Goal: Task Accomplishment & Management: Complete application form

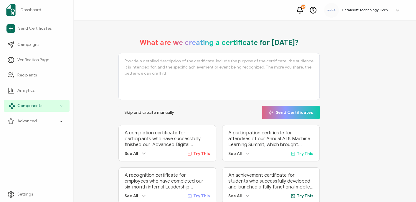
click at [38, 110] on div "Components" at bounding box center [37, 106] width 66 height 12
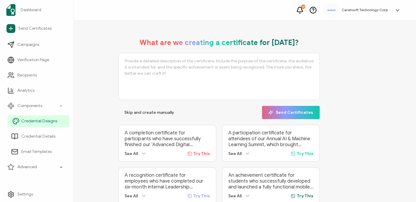
click at [44, 126] on link "Credential Designs" at bounding box center [39, 121] width 62 height 12
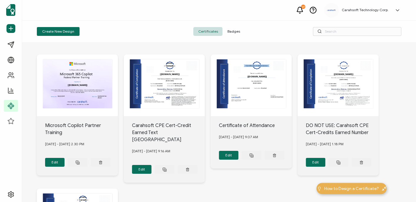
click at [234, 29] on span "Badges" at bounding box center [233, 31] width 22 height 9
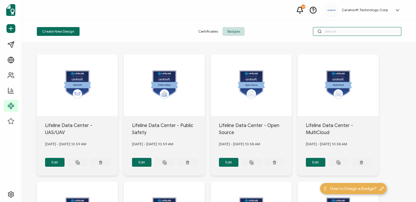
click at [329, 32] on input "text" at bounding box center [357, 31] width 88 height 9
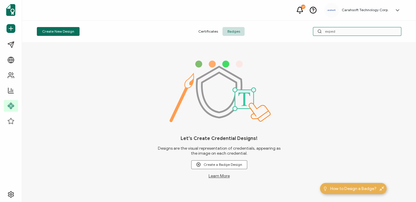
click at [330, 32] on input "exped" at bounding box center [357, 31] width 88 height 9
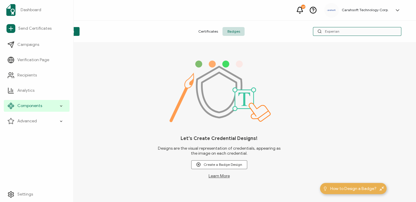
type input "Experian"
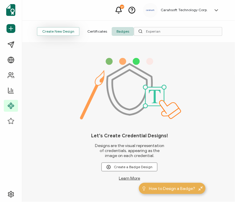
click at [62, 30] on button "Create New Design" at bounding box center [58, 31] width 43 height 9
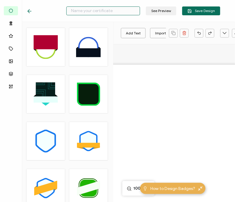
click at [114, 11] on input "text" at bounding box center [103, 10] width 74 height 9
click at [127, 8] on input "M:\1 - Carahsoft\CPE Program\NASBA\Audit Materials - Group Internet Based\Augus…" at bounding box center [103, 10] width 74 height 9
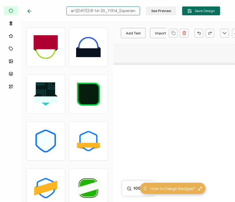
drag, startPoint x: 119, startPoint y: 11, endPoint x: 72, endPoint y: 6, distance: 47.9
drag, startPoint x: 72, startPoint y: 6, endPoint x: 167, endPoint y: 18, distance: 95.5
click at [167, 18] on div "M:\1 - Carahsoft\CPE Program\NASBA\Audit Materials - Group Internet Based\Augus…" at bounding box center [123, 11] width 223 height 22
click at [124, 9] on input "M:\1 - Carahsoft\CPE Program\NASBA\Audit Materials - Group Internet Based\Augus…" at bounding box center [103, 10] width 74 height 9
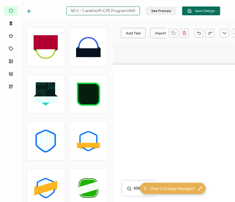
click at [124, 9] on input "M:\1 - Carahsoft\CPE Program\NASBA\Audit Materials - Group Internet Based\Augus…" at bounding box center [103, 10] width 74 height 9
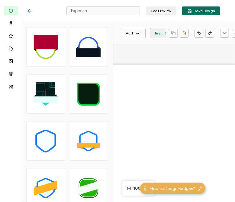
click at [163, 33] on div "Import Image" at bounding box center [166, 33] width 22 height 10
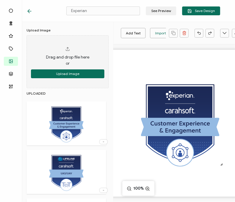
scroll to position [15, 0]
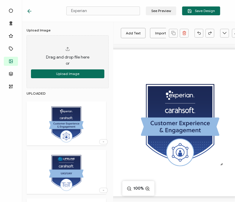
drag, startPoint x: 205, startPoint y: 9, endPoint x: 115, endPoint y: 7, distance: 89.8
click at [115, 7] on div at bounding box center [132, 6] width 118 height 1
click at [113, 13] on input "Experian" at bounding box center [103, 10] width 74 height 9
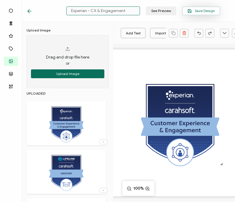
type input "Experian - CX & Engagement"
click at [201, 15] on button "Save Design" at bounding box center [201, 10] width 38 height 9
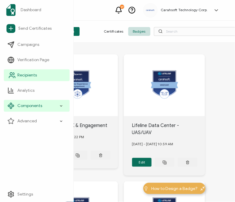
click at [34, 76] on span "Recipients" at bounding box center [26, 75] width 19 height 6
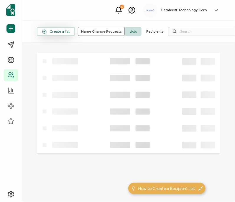
click at [60, 32] on span "Create a list" at bounding box center [55, 31] width 27 height 4
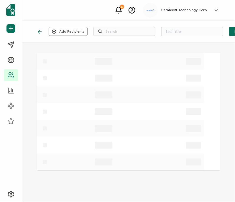
type input "List 1644"
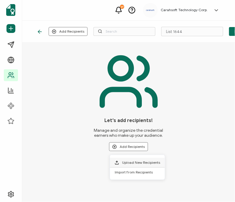
click at [138, 161] on span "Upload New Recipients" at bounding box center [141, 162] width 38 height 4
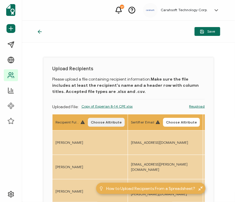
click at [111, 121] on span "Choose Attribute" at bounding box center [106, 123] width 31 height 4
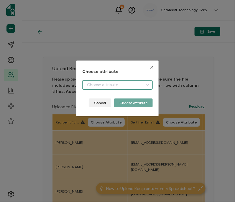
click at [124, 86] on input "dialog" at bounding box center [117, 84] width 70 height 9
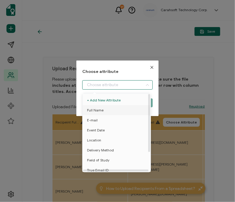
click at [110, 109] on li "Full Name" at bounding box center [117, 110] width 73 height 10
type input "Full Name"
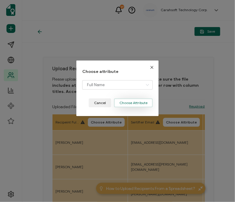
click at [134, 104] on button "Choose Attribute" at bounding box center [133, 103] width 39 height 9
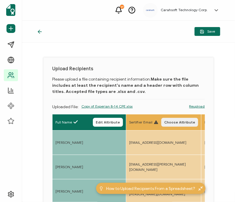
click at [181, 122] on span "Choose Attribute" at bounding box center [179, 123] width 31 height 4
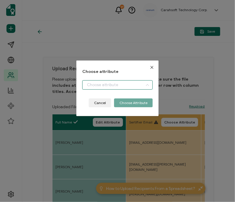
click at [117, 85] on input "dialog" at bounding box center [117, 84] width 70 height 9
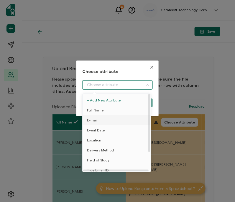
click at [107, 117] on li "E-mail" at bounding box center [117, 120] width 73 height 10
type input "E-mail"
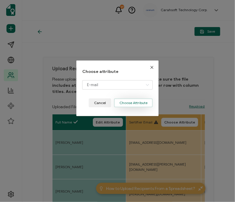
click at [127, 104] on button "Choose Attribute" at bounding box center [133, 103] width 39 height 9
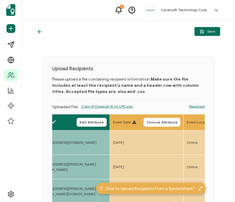
scroll to position [0, 91]
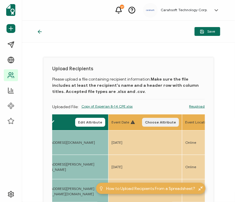
click at [162, 122] on span "Choose Attribute" at bounding box center [160, 123] width 31 height 4
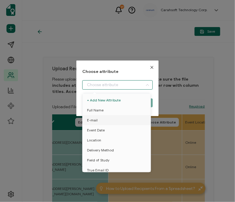
click at [106, 86] on input "dialog" at bounding box center [117, 84] width 70 height 9
click at [100, 127] on span "Event Date" at bounding box center [96, 130] width 18 height 10
type input "Event Date"
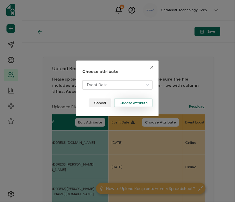
click at [135, 101] on button "Choose Attribute" at bounding box center [133, 103] width 39 height 9
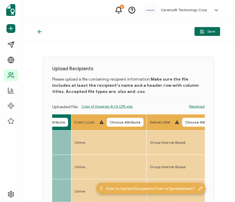
scroll to position [0, 209]
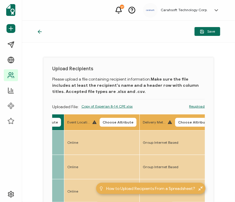
click at [116, 116] on th "Event Location Choose Attribute" at bounding box center [101, 122] width 75 height 16
click at [113, 122] on span "Choose Attribute" at bounding box center [117, 123] width 31 height 4
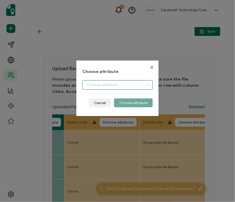
click at [91, 86] on input "dialog" at bounding box center [117, 84] width 70 height 9
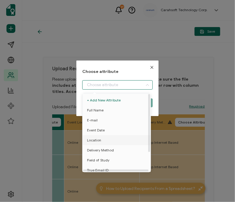
click at [95, 138] on span "Location" at bounding box center [94, 140] width 14 height 10
type input "Location"
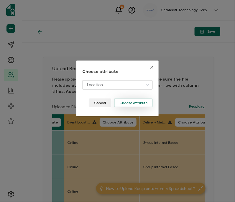
click at [121, 103] on button "Choose Attribute" at bounding box center [133, 103] width 39 height 9
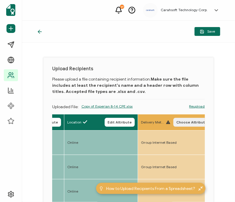
click at [185, 126] on button "Choose Attribute" at bounding box center [191, 122] width 37 height 9
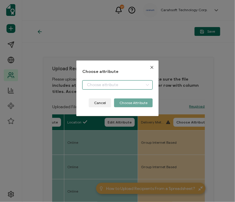
click at [109, 84] on input "dialog" at bounding box center [117, 84] width 70 height 9
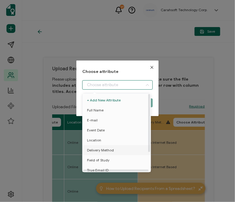
click at [93, 149] on span "Delivery Method" at bounding box center [100, 150] width 27 height 10
type input "Delivery Method"
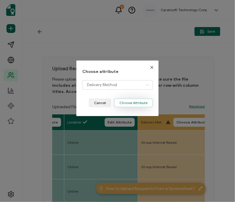
click at [124, 103] on button "Choose Attribute" at bounding box center [133, 103] width 39 height 9
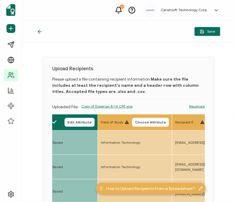
scroll to position [0, 329]
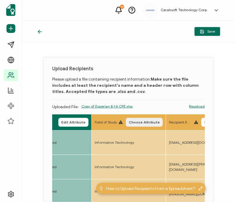
click at [144, 123] on span "Choose Attribute" at bounding box center [144, 123] width 31 height 4
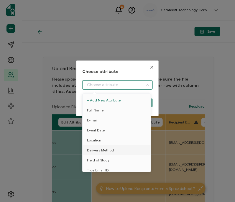
click at [104, 87] on input "dialog" at bounding box center [117, 84] width 70 height 9
click at [98, 157] on span "Field of Study" at bounding box center [98, 160] width 22 height 10
type input "Field of Study"
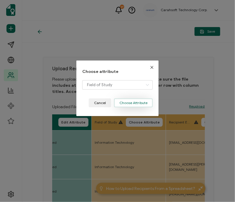
click at [124, 103] on button "Choose Attribute" at bounding box center [133, 103] width 39 height 9
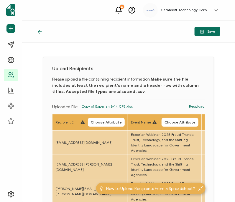
scroll to position [0, 443]
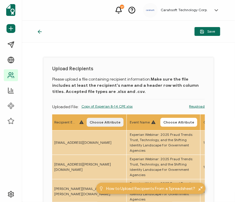
click at [113, 121] on span "Choose Attribute" at bounding box center [104, 123] width 31 height 4
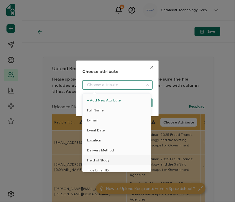
click at [100, 83] on input "dialog" at bounding box center [117, 84] width 70 height 9
click at [92, 166] on span "True Email ID" at bounding box center [97, 170] width 21 height 10
type input "True Email ID"
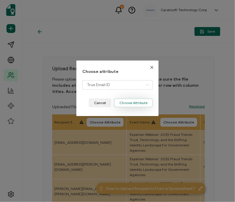
click at [128, 103] on button "Choose Attribute" at bounding box center [133, 103] width 39 height 9
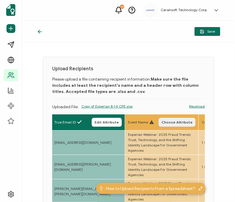
click at [172, 124] on button "Choose Attribute" at bounding box center [176, 122] width 37 height 9
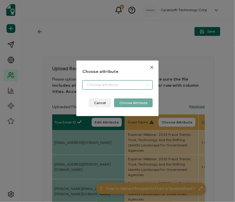
click at [101, 87] on input "dialog" at bounding box center [117, 84] width 70 height 9
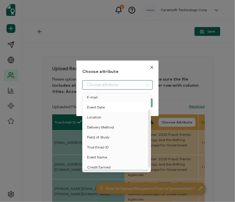
scroll to position [26, 0]
click at [91, 155] on span "Event Name" at bounding box center [97, 157] width 20 height 10
type input "Event Name"
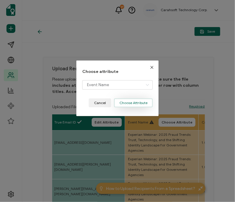
click at [124, 103] on button "Choose Attribute" at bounding box center [133, 103] width 39 height 9
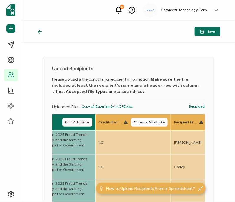
scroll to position [0, 547]
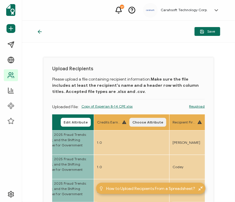
click at [139, 124] on button "Choose Attribute" at bounding box center [147, 122] width 37 height 9
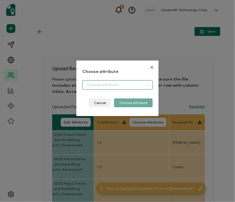
click at [103, 88] on input "dialog" at bounding box center [117, 84] width 70 height 9
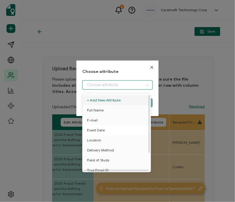
scroll to position [26, 0]
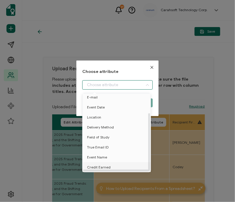
click at [89, 162] on span "Credit Earned" at bounding box center [99, 167] width 24 height 10
type input "Credit Earned"
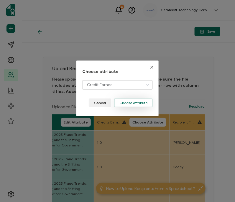
click at [130, 102] on button "Choose Attribute" at bounding box center [133, 103] width 39 height 9
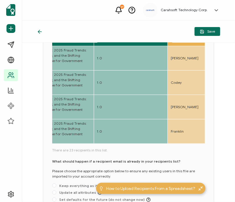
scroll to position [85, 0]
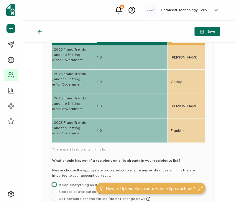
click at [81, 183] on span "Keep everything as it is" at bounding box center [81, 185] width 51 height 4
click at [56, 183] on input "Keep everything as it is" at bounding box center [54, 185] width 4 height 5
radio input "true"
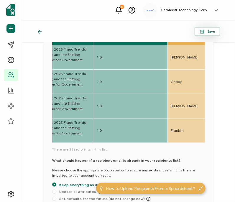
click at [212, 31] on span "Save" at bounding box center [207, 31] width 15 height 4
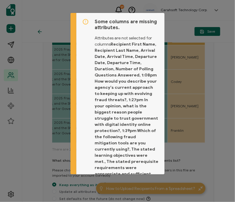
scroll to position [90, 0]
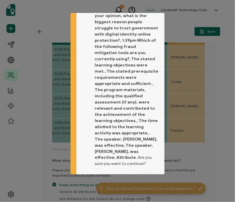
click at [145, 179] on button "Proceed" at bounding box center [146, 183] width 25 height 9
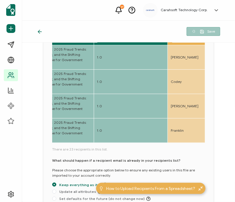
scroll to position [53, 0]
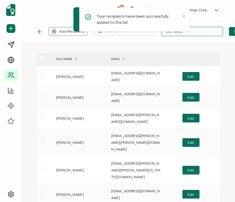
click at [204, 33] on input "List 1644" at bounding box center [192, 31] width 62 height 9
type input "8-14-25_71314_Experian Webinar"
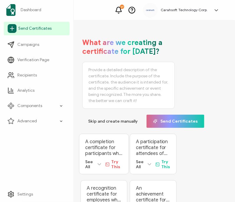
click at [37, 25] on link "Send Certificates" at bounding box center [37, 29] width 66 height 14
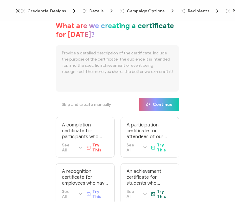
click at [65, 9] on span "Credential Designs" at bounding box center [49, 11] width 57 height 6
drag, startPoint x: 65, startPoint y: 9, endPoint x: 31, endPoint y: 35, distance: 42.7
click at [31, 35] on div "Credential Designs Details Campaign Options Recipients Preview and Send All cha…" at bounding box center [117, 102] width 235 height 204
click at [45, 4] on div "Credential Designs Details Campaign Options Recipients Preview and Send All cha…" at bounding box center [117, 11] width 235 height 22
click at [45, 9] on span "Credential Designs" at bounding box center [46, 11] width 39 height 4
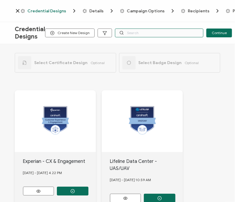
click at [148, 33] on input "text" at bounding box center [159, 33] width 88 height 9
type input "c"
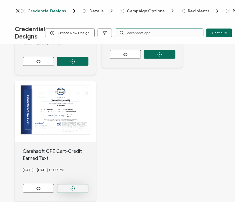
type input "carahsoft cpe"
click at [74, 187] on icon "button" at bounding box center [72, 189] width 4 height 4
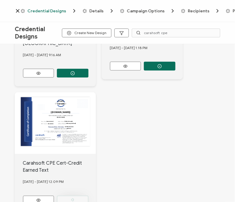
scroll to position [151, 0]
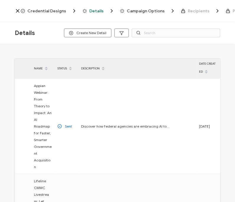
click at [49, 13] on span "Credential Designs" at bounding box center [46, 11] width 39 height 4
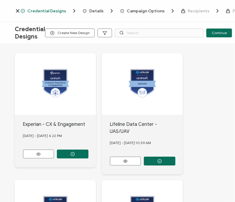
scroll to position [51, 0]
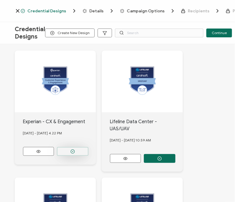
click at [67, 147] on button "button" at bounding box center [72, 151] width 31 height 9
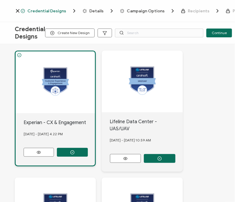
click at [94, 11] on span "Details" at bounding box center [96, 11] width 14 height 4
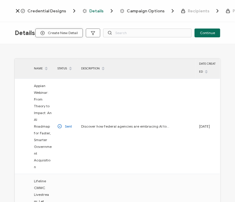
click at [63, 31] on span "Create New Detail" at bounding box center [58, 33] width 37 height 4
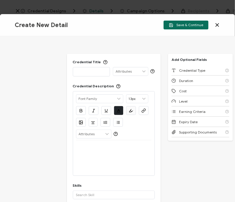
click at [24, 70] on div "Credential Title ISSUER Issuer Name Credential Description Alright Sans [PERSON…" at bounding box center [117, 119] width 235 height 166
click at [80, 72] on p at bounding box center [91, 72] width 31 height 6
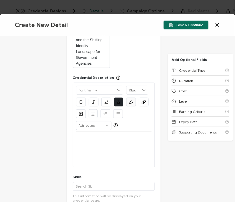
scroll to position [57, 0]
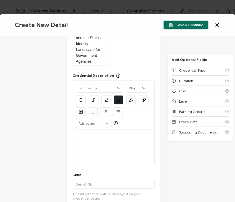
click at [100, 138] on div at bounding box center [114, 137] width 76 height 14
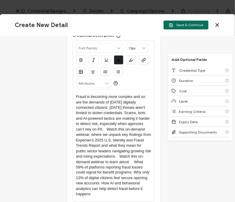
scroll to position [125, 0]
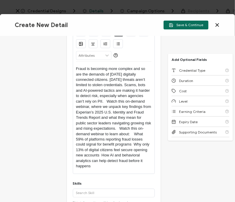
click at [134, 139] on p "Fraud is becoming more complex and so are the demands of [DATE] digitally conne…" at bounding box center [114, 117] width 76 height 103
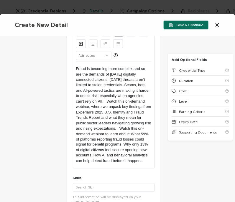
click at [122, 149] on p "Fraud is becoming more complex and so are the demands of [DATE] digitally conne…" at bounding box center [114, 115] width 76 height 98
click at [110, 161] on p "Fraud is becoming more complex and so are the demands of [DATE] digitally conne…" at bounding box center [114, 115] width 76 height 98
click at [96, 163] on p "Fraud is becoming more complex and so are the demands of [DATE] digitally conne…" at bounding box center [114, 115] width 76 height 98
click at [92, 161] on p "Fraud is becoming more complex and so are the demands of [DATE] digitally conne…" at bounding box center [114, 115] width 76 height 98
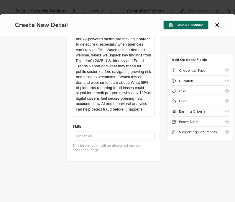
scroll to position [179, 0]
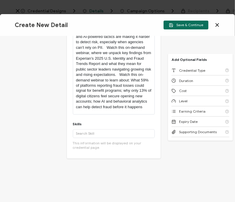
click at [142, 110] on p "Fraud is becoming more complex and so are the demands of [DATE] digitally conne…" at bounding box center [114, 61] width 76 height 98
click at [107, 138] on input "text" at bounding box center [114, 133] width 82 height 9
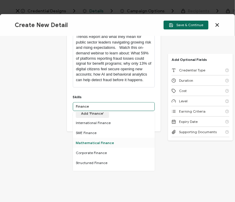
scroll to position [0, 0]
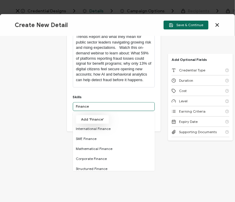
type input "Finance"
click at [87, 124] on button "Add 'Finance'" at bounding box center [92, 119] width 33 height 9
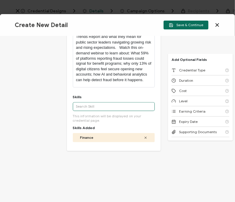
click at [84, 111] on input "text" at bounding box center [114, 106] width 82 height 9
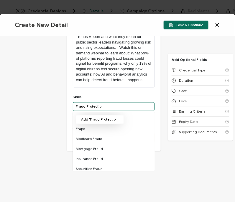
type input "Fraud Protection"
click at [105, 124] on button "Add 'Fraud Protection'" at bounding box center [100, 119] width 48 height 9
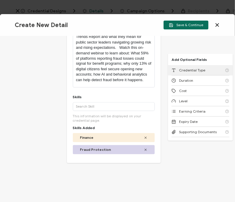
click at [177, 75] on div "Credential Type" at bounding box center [200, 70] width 58 height 10
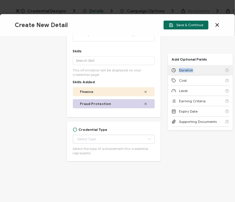
click at [177, 75] on div "Duration" at bounding box center [200, 70] width 58 height 10
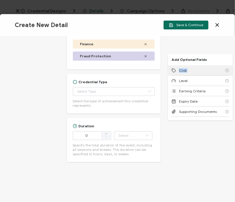
click at [177, 75] on div "Cost" at bounding box center [200, 70] width 58 height 10
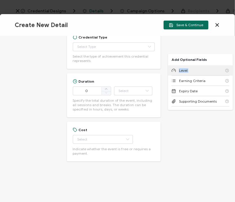
click at [177, 75] on div "Level" at bounding box center [200, 70] width 58 height 10
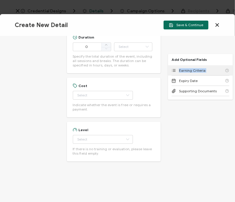
click at [177, 75] on div "Earning Criteria" at bounding box center [200, 70] width 58 height 10
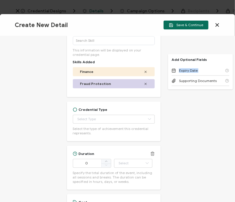
scroll to position [272, 0]
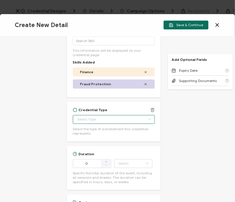
click at [125, 124] on input "text" at bounding box center [114, 119] width 82 height 9
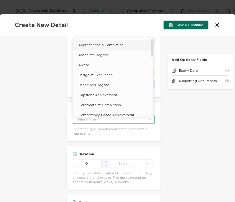
click at [115, 46] on span "Apprenticeship Completion" at bounding box center [100, 45] width 45 height 4
type input "Apprenticeship Completion"
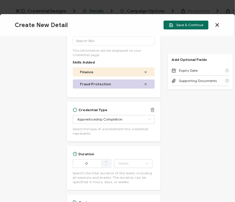
click at [124, 112] on div "Credential Type" at bounding box center [114, 110] width 82 height 4
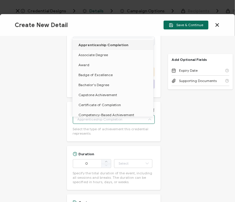
click at [119, 124] on input "text" at bounding box center [114, 119] width 82 height 9
click at [110, 108] on li "Certificate of Completion" at bounding box center [113, 105] width 83 height 10
type input "Certificate of Completion"
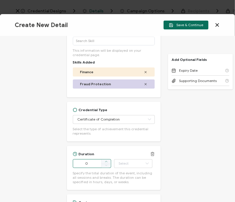
click at [106, 163] on icon at bounding box center [105, 161] width 3 height 3
type input "1"
click at [134, 168] on input "text" at bounding box center [133, 163] width 38 height 9
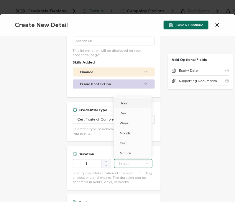
click at [136, 105] on li "Hour" at bounding box center [134, 103] width 40 height 10
type input "Hour"
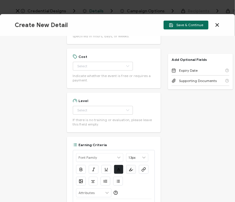
scroll to position [423, 0]
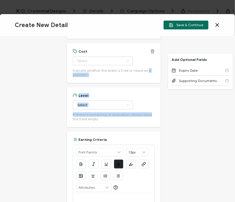
drag, startPoint x: 165, startPoint y: 120, endPoint x: 138, endPoint y: 80, distance: 48.0
click at [138, 80] on div "Credential Title Experian Webinar: 2025 Fraud Trends: Trust, Technology, and th…" at bounding box center [117, 119] width 235 height 166
click at [124, 65] on icon at bounding box center [127, 61] width 7 height 9
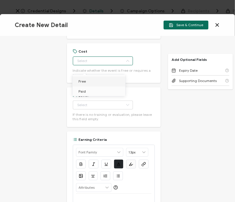
click at [107, 79] on li "Free" at bounding box center [99, 82] width 55 height 10
type input "Free"
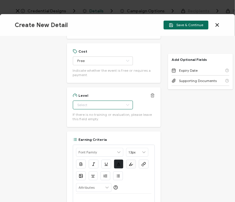
click at [112, 109] on input "text" at bounding box center [103, 105] width 60 height 9
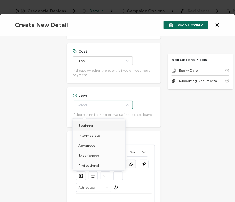
click at [112, 125] on li "Beginner" at bounding box center [99, 126] width 55 height 10
type input "Beginner"
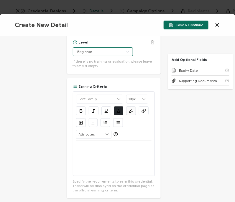
scroll to position [486, 0]
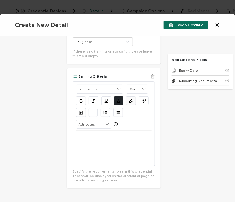
click at [109, 149] on div at bounding box center [114, 148] width 76 height 35
click at [137, 140] on p "View the on-demand recording:" at bounding box center [114, 137] width 76 height 5
drag, startPoint x: 79, startPoint y: 152, endPoint x: 74, endPoint y: 150, distance: 6.2
click at [74, 150] on div "Alright Sans [PERSON_NAME] Archivo Black Arial Arimo Blinker Caveat Charm Charm…" at bounding box center [114, 124] width 82 height 85
click at [144, 103] on icon "button" at bounding box center [143, 101] width 4 height 4
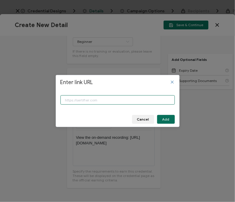
click at [145, 101] on input "Enter link URL" at bounding box center [117, 99] width 114 height 9
type input "[URL][DOMAIN_NAME]"
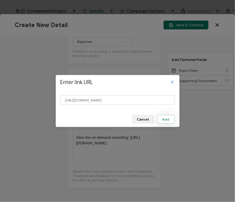
click at [168, 119] on span "Add" at bounding box center [165, 120] width 7 height 4
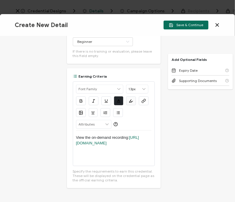
click at [168, 119] on div "Credential Title Experian Webinar: 2025 Fraud Trends: Trust, Technology, and th…" at bounding box center [117, 119] width 235 height 166
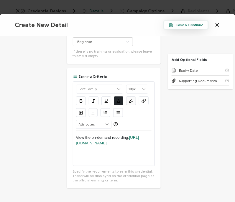
click at [196, 23] on span "Save & Continue" at bounding box center [186, 25] width 34 height 4
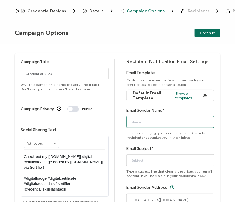
click at [149, 121] on input "Email Sender Name*" at bounding box center [170, 122] width 88 height 12
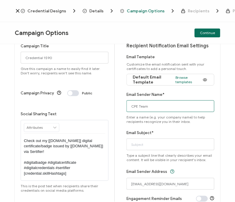
scroll to position [16, 0]
type input "CPE Team"
click at [13, 103] on div "Campaign Title Credential 1590 Give this campaign a name to easily find it late…" at bounding box center [117, 123] width 235 height 158
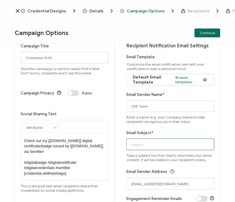
click at [147, 145] on input "Email Subject*" at bounding box center [170, 145] width 88 height 12
type input "Experian Webinar: 2025 Fraud Trends: Trust, Technology, and the Shifting Identi…"
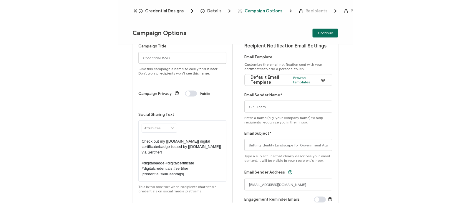
scroll to position [0, 0]
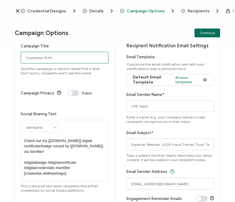
click at [76, 59] on input "Credential 1590" at bounding box center [65, 58] width 88 height 12
type input "8-14-25_71314_Experian Webinar"
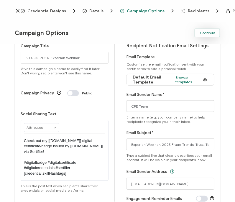
click at [205, 37] on div "Campaign Options Continue" at bounding box center [117, 33] width 235 height 22
click at [204, 32] on span "Continue" at bounding box center [207, 33] width 15 height 4
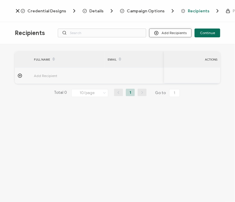
click at [165, 34] on button "Add Recipients" at bounding box center [170, 33] width 42 height 9
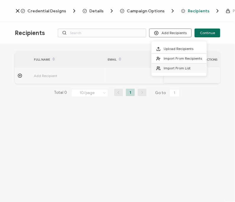
click at [179, 67] on span "Import From List" at bounding box center [176, 68] width 27 height 4
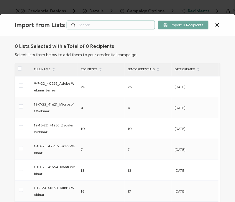
click at [102, 22] on input "text" at bounding box center [111, 25] width 88 height 9
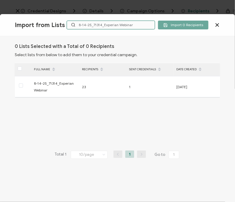
type input "8-14-25_71314_Experian Webinar"
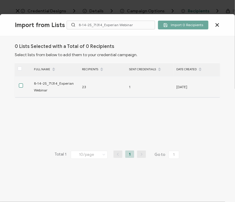
click at [19, 86] on span at bounding box center [21, 86] width 4 height 4
click at [23, 84] on input "checkbox" at bounding box center [23, 84] width 0 height 0
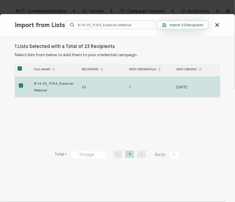
click at [177, 25] on span "Import 23 Recipients" at bounding box center [182, 25] width 41 height 4
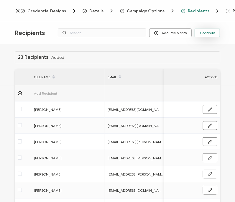
click at [213, 35] on button "Continue" at bounding box center [207, 33] width 26 height 9
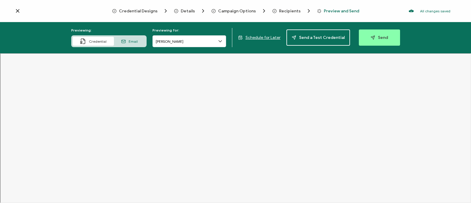
click at [219, 44] on icon at bounding box center [220, 41] width 6 height 6
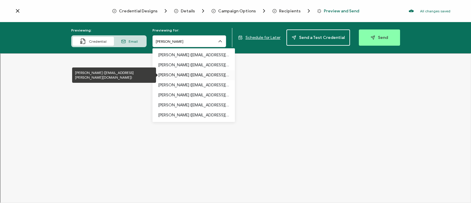
click at [206, 70] on p "[PERSON_NAME] ([EMAIL_ADDRESS][PERSON_NAME][DOMAIN_NAME])" at bounding box center [193, 75] width 71 height 10
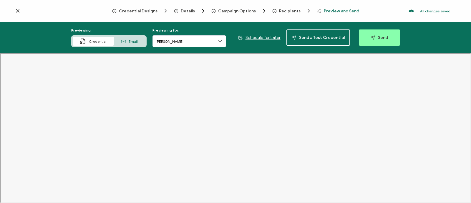
click at [196, 49] on div "Previewing: Credential Email Previewing for: [PERSON_NAME] Schedule for Later S…" at bounding box center [235, 37] width 471 height 31
click at [185, 45] on input "[PERSON_NAME]" at bounding box center [189, 41] width 74 height 12
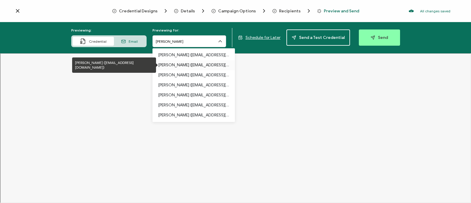
click at [175, 66] on p "[PERSON_NAME] ([EMAIL_ADDRESS][DOMAIN_NAME])" at bounding box center [193, 65] width 71 height 10
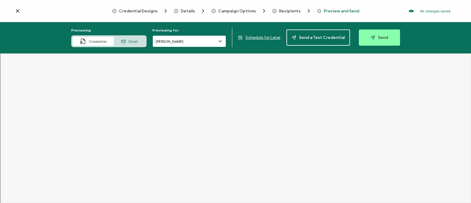
click at [191, 43] on input "[PERSON_NAME]" at bounding box center [189, 41] width 74 height 12
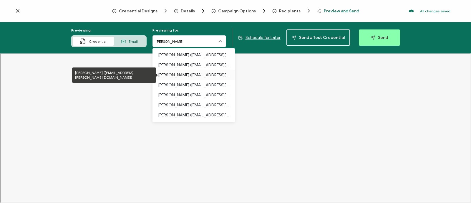
click at [182, 72] on p "[PERSON_NAME] ([EMAIL_ADDRESS][PERSON_NAME][DOMAIN_NAME])" at bounding box center [193, 75] width 71 height 10
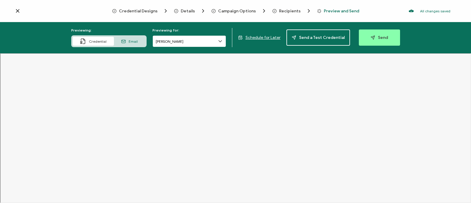
click at [170, 46] on input "[PERSON_NAME]" at bounding box center [189, 41] width 74 height 12
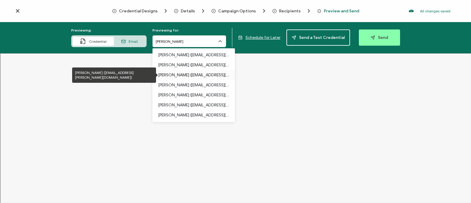
click at [177, 76] on p "[PERSON_NAME] ([EMAIL_ADDRESS][PERSON_NAME][DOMAIN_NAME])" at bounding box center [193, 75] width 71 height 10
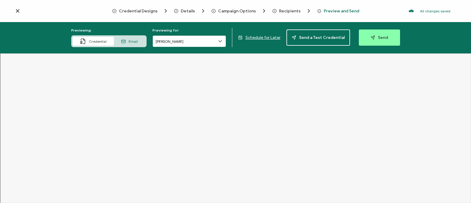
click at [172, 43] on input "[PERSON_NAME]" at bounding box center [189, 41] width 74 height 12
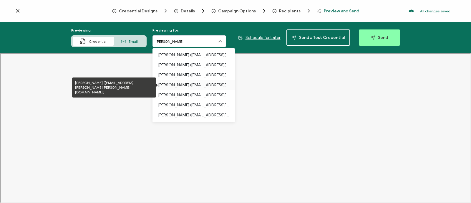
click at [167, 84] on p "[PERSON_NAME] ([EMAIL_ADDRESS][PERSON_NAME][PERSON_NAME][DOMAIN_NAME])" at bounding box center [193, 85] width 71 height 10
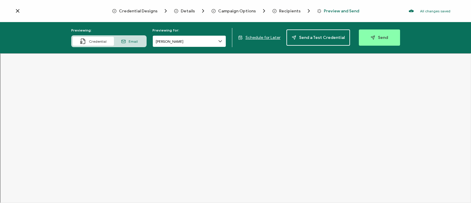
click at [176, 42] on input "[PERSON_NAME]" at bounding box center [189, 41] width 74 height 12
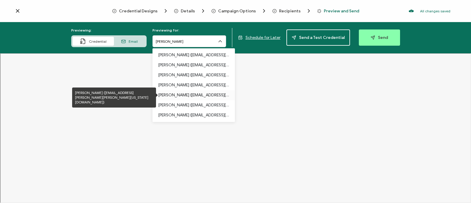
click at [170, 93] on p "[PERSON_NAME] ([EMAIL_ADDRESS][PERSON_NAME][PERSON_NAME][US_STATE][DOMAIN_NAME])" at bounding box center [193, 95] width 71 height 10
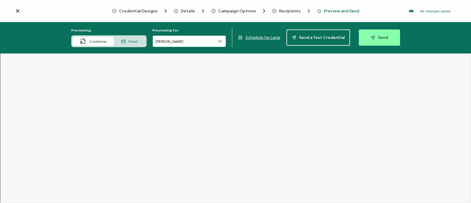
click at [217, 44] on input "[PERSON_NAME]" at bounding box center [189, 41] width 74 height 12
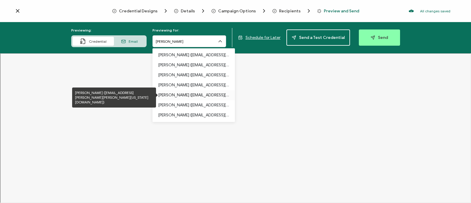
click at [186, 94] on p "[PERSON_NAME] ([EMAIL_ADDRESS][PERSON_NAME][PERSON_NAME][US_STATE][DOMAIN_NAME])" at bounding box center [193, 95] width 71 height 10
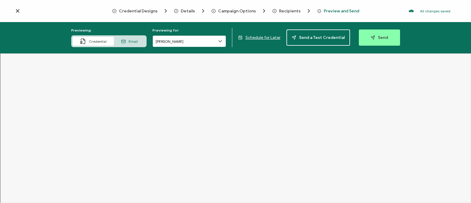
click at [191, 42] on input "[PERSON_NAME]" at bounding box center [189, 41] width 74 height 12
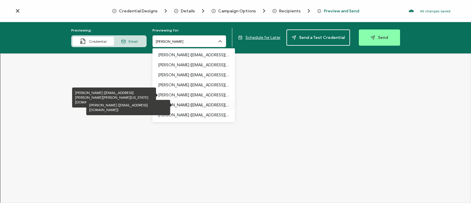
click at [177, 103] on p "[PERSON_NAME] ([EMAIL_ADDRESS][DOMAIN_NAME])" at bounding box center [193, 105] width 71 height 10
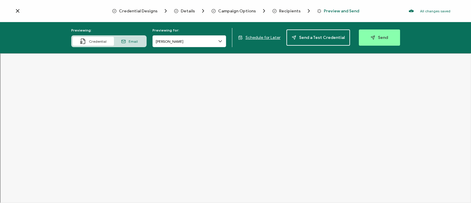
click at [182, 48] on div "Previewing: Credential Email Previewing for: Jing Xue Schedule for Later Send a…" at bounding box center [235, 37] width 471 height 31
click at [176, 41] on input "[PERSON_NAME]" at bounding box center [189, 41] width 74 height 12
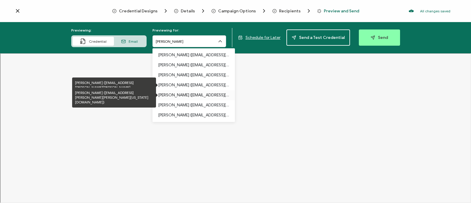
click at [177, 93] on p "[PERSON_NAME] ([EMAIL_ADDRESS][PERSON_NAME][PERSON_NAME][US_STATE][DOMAIN_NAME])" at bounding box center [193, 95] width 71 height 10
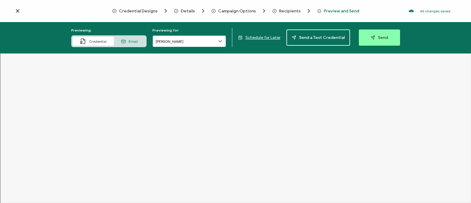
click at [172, 40] on input "[PERSON_NAME]" at bounding box center [189, 41] width 74 height 12
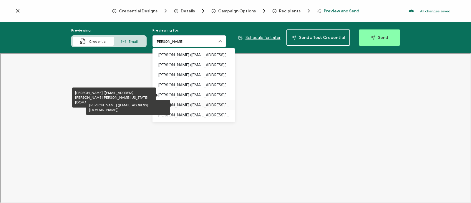
click at [168, 104] on p "[PERSON_NAME] ([EMAIL_ADDRESS][DOMAIN_NAME])" at bounding box center [193, 105] width 71 height 10
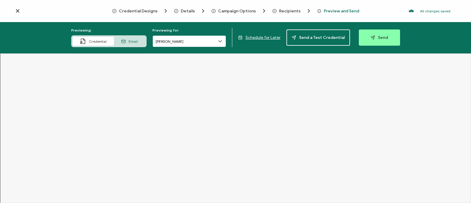
click at [169, 39] on input "[PERSON_NAME]" at bounding box center [189, 41] width 74 height 12
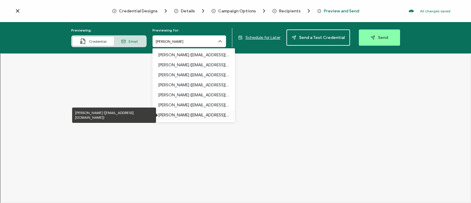
click at [167, 113] on p "[PERSON_NAME] ([EMAIL_ADDRESS][DOMAIN_NAME])" at bounding box center [193, 115] width 71 height 10
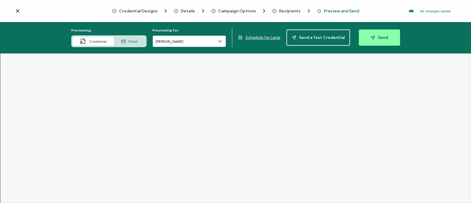
click at [196, 43] on input "[PERSON_NAME]" at bounding box center [189, 41] width 74 height 12
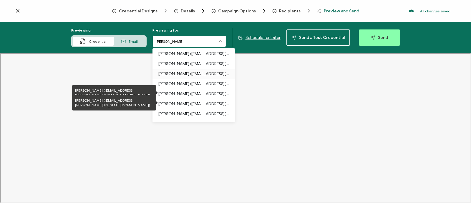
scroll to position [32, 0]
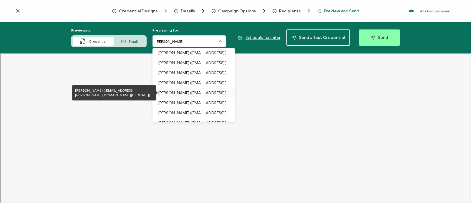
click at [182, 92] on p "[PERSON_NAME] ([EMAIL_ADDRESS][PERSON_NAME][DOMAIN_NAME][US_STATE])" at bounding box center [193, 93] width 71 height 10
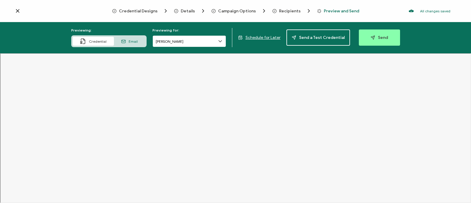
click at [184, 45] on input "[PERSON_NAME]" at bounding box center [189, 41] width 74 height 12
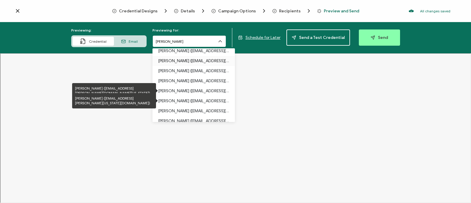
scroll to position [34, 0]
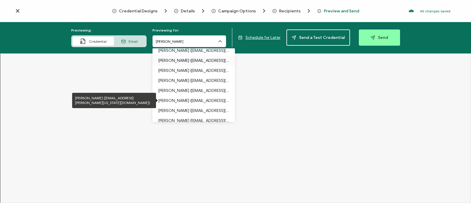
click at [197, 98] on p "[PERSON_NAME] ([EMAIL_ADDRESS][PERSON_NAME][US_STATE][DOMAIN_NAME])" at bounding box center [193, 101] width 71 height 10
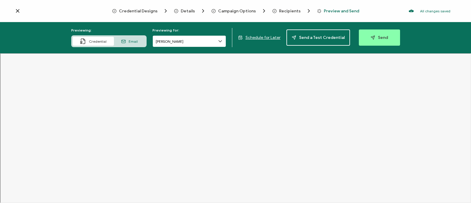
click at [189, 39] on input "[PERSON_NAME]" at bounding box center [189, 41] width 74 height 12
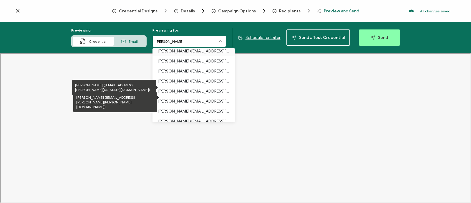
scroll to position [50, 0]
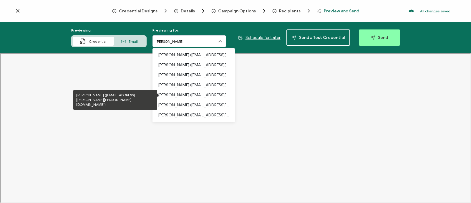
click at [191, 95] on p "[PERSON_NAME] ([EMAIL_ADDRESS][PERSON_NAME][PERSON_NAME][DOMAIN_NAME])" at bounding box center [193, 95] width 71 height 10
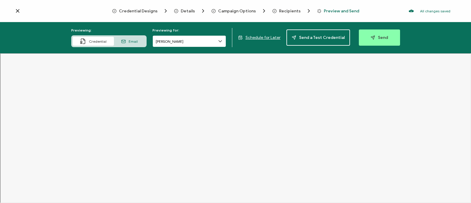
click at [182, 39] on input "[PERSON_NAME]" at bounding box center [189, 41] width 74 height 12
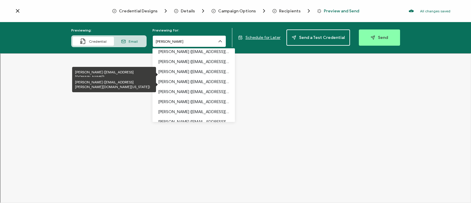
scroll to position [44, 0]
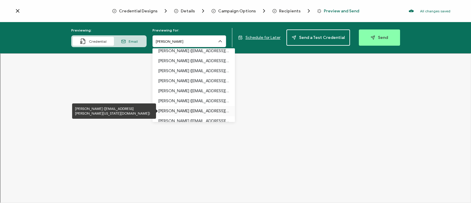
click at [180, 110] on p "[PERSON_NAME] ([EMAIL_ADDRESS][PERSON_NAME][US_STATE][DOMAIN_NAME])" at bounding box center [193, 111] width 71 height 10
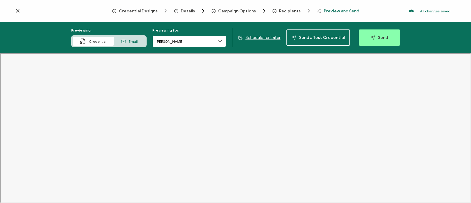
click at [166, 40] on input "Marco Morales" at bounding box center [189, 41] width 74 height 12
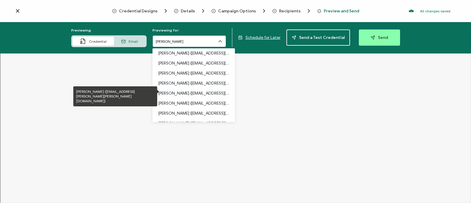
scroll to position [53, 0]
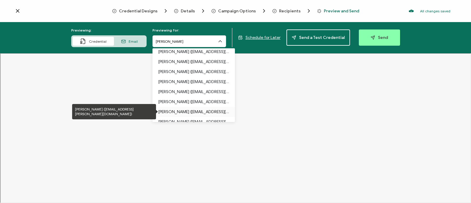
click at [168, 108] on p "[PERSON_NAME] ([EMAIL_ADDRESS][PERSON_NAME][DOMAIN_NAME])" at bounding box center [193, 112] width 71 height 10
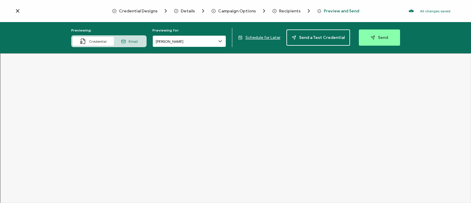
click at [196, 44] on input "Marcus Asberg" at bounding box center [189, 41] width 74 height 12
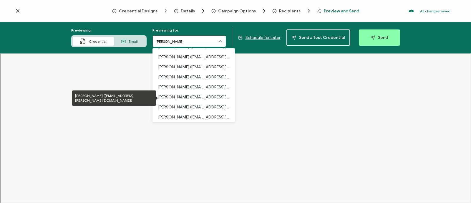
scroll to position [68, 0]
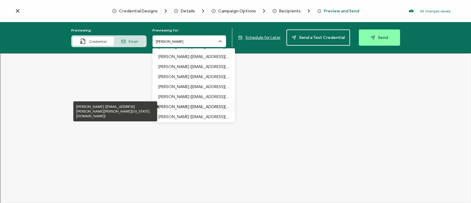
click at [180, 105] on p "[PERSON_NAME] ([EMAIL_ADDRESS][PERSON_NAME][PERSON_NAME][US_STATE][DOMAIN_NAME])" at bounding box center [193, 107] width 71 height 10
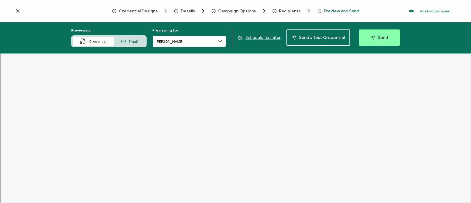
click at [180, 44] on input "Jason Fallert" at bounding box center [189, 41] width 74 height 12
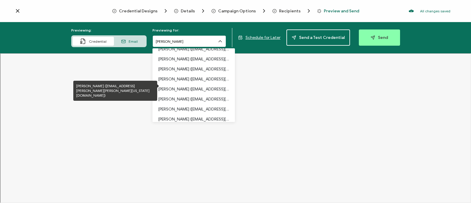
scroll to position [90, 0]
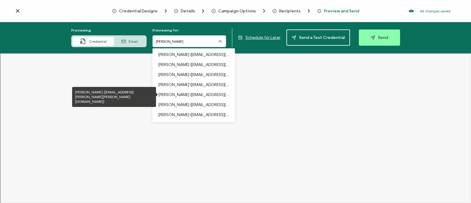
click at [185, 91] on p "[PERSON_NAME] ([EMAIL_ADDRESS][PERSON_NAME][PERSON_NAME][DOMAIN_NAME])" at bounding box center [193, 95] width 71 height 10
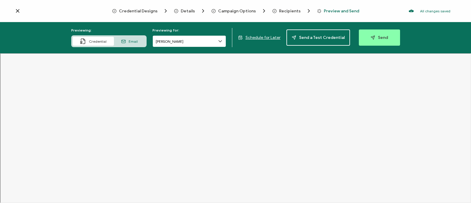
click at [202, 44] on input "Robert Martin" at bounding box center [189, 41] width 74 height 12
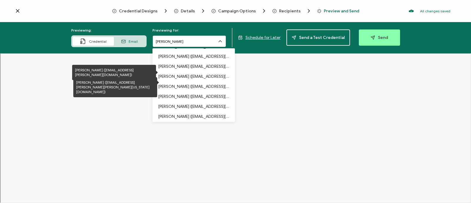
scroll to position [93, 0]
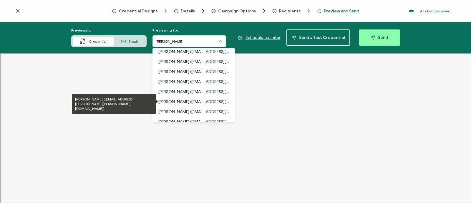
click at [193, 100] on p "[PERSON_NAME] ([EMAIL_ADDRESS][PERSON_NAME][PERSON_NAME][DOMAIN_NAME])" at bounding box center [193, 102] width 71 height 10
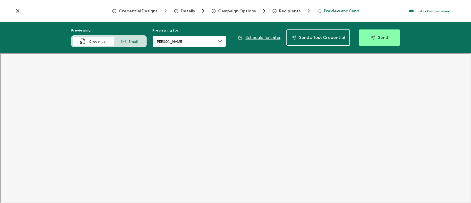
click at [165, 42] on input "Rori McPherson" at bounding box center [189, 41] width 74 height 12
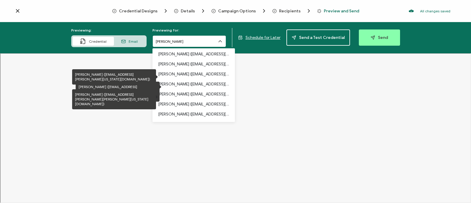
scroll to position [144, 0]
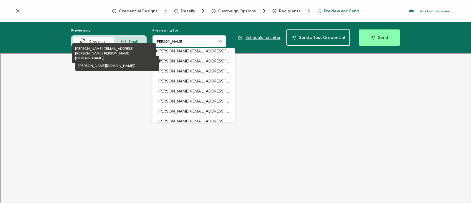
click at [175, 58] on p "[PERSON_NAME] ([EMAIL_ADDRESS][PERSON_NAME][DOMAIN_NAME])" at bounding box center [193, 61] width 71 height 10
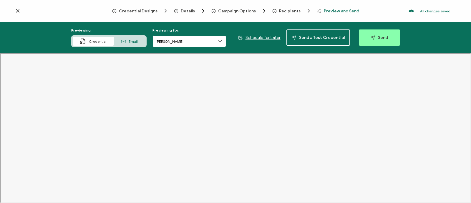
click at [173, 45] on input "Sacha Munro" at bounding box center [189, 41] width 74 height 12
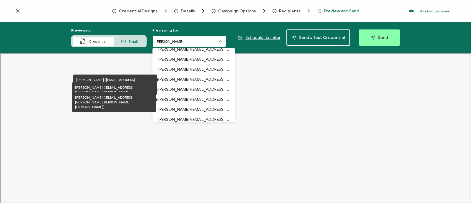
scroll to position [98, 0]
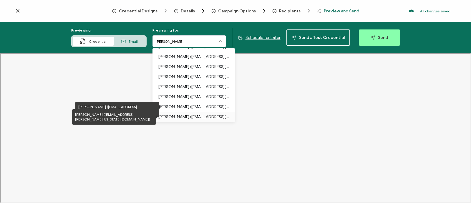
click at [180, 118] on p "[PERSON_NAME] ([EMAIL_ADDRESS][PERSON_NAME][US_STATE][DOMAIN_NAME])" at bounding box center [193, 117] width 71 height 10
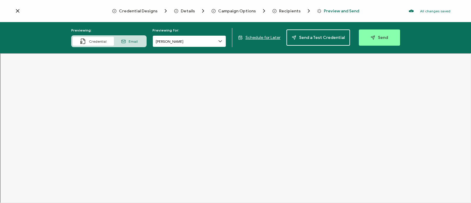
click at [188, 36] on input "Samantha McCarthy" at bounding box center [189, 41] width 74 height 12
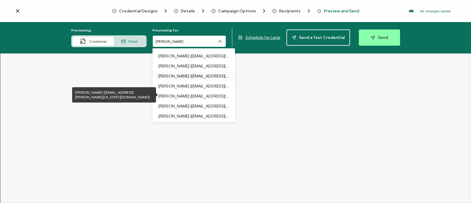
scroll to position [123, 0]
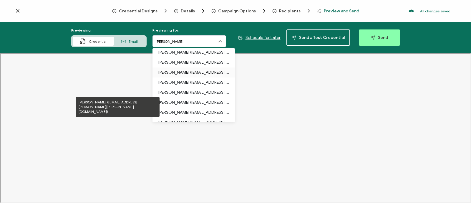
click at [182, 100] on p "[PERSON_NAME] ([EMAIL_ADDRESS][PERSON_NAME][PERSON_NAME][DOMAIN_NAME])" at bounding box center [193, 102] width 71 height 10
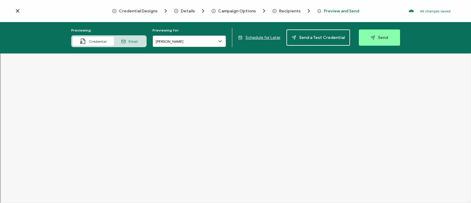
click at [177, 44] on input "Steve Griffy" at bounding box center [189, 41] width 74 height 12
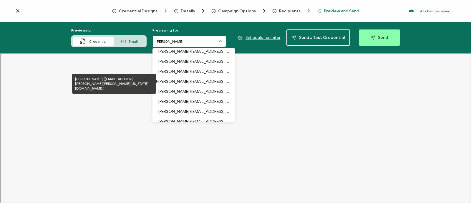
scroll to position [155, 0]
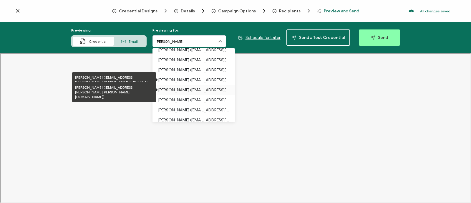
click at [175, 87] on p "[PERSON_NAME] ([EMAIL_ADDRESS][PERSON_NAME][PERSON_NAME][DOMAIN_NAME])" at bounding box center [193, 90] width 71 height 10
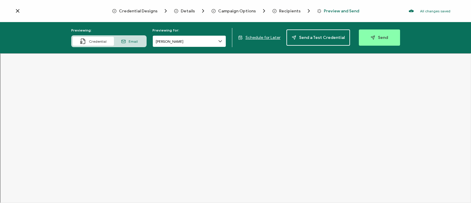
click at [180, 41] on input "Susan LaRosa" at bounding box center [189, 41] width 74 height 12
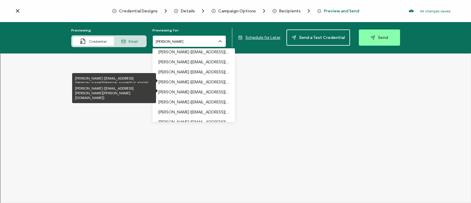
scroll to position [160, 0]
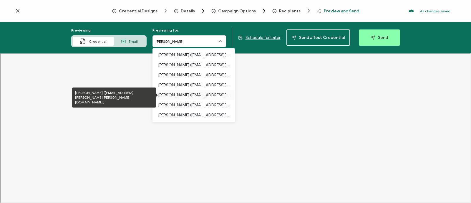
click at [194, 95] on p "[PERSON_NAME] ([EMAIL_ADDRESS][PERSON_NAME][PERSON_NAME][DOMAIN_NAME])" at bounding box center [193, 95] width 71 height 10
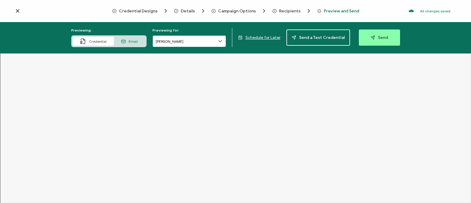
click at [176, 43] on input "Tamala Bradford" at bounding box center [189, 41] width 74 height 12
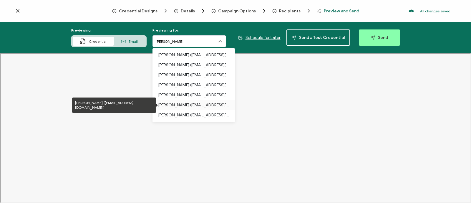
click at [190, 104] on p "[PERSON_NAME] ([EMAIL_ADDRESS][DOMAIN_NAME])" at bounding box center [193, 105] width 71 height 10
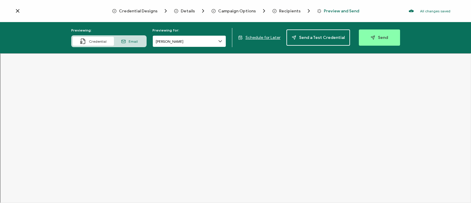
click at [175, 40] on input "Wilfredo Jiminez" at bounding box center [189, 41] width 74 height 12
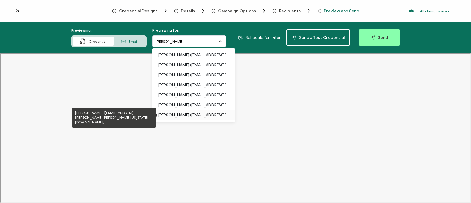
click at [187, 117] on p "[PERSON_NAME] ([EMAIL_ADDRESS][PERSON_NAME][PERSON_NAME][US_STATE][DOMAIN_NAME])" at bounding box center [193, 115] width 71 height 10
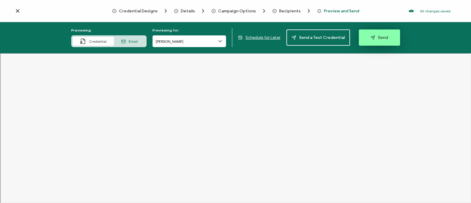
click at [380, 39] on span "Send" at bounding box center [379, 37] width 17 height 4
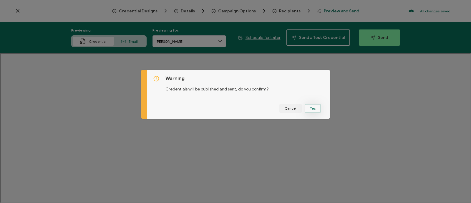
click at [310, 111] on button "Yes" at bounding box center [313, 108] width 16 height 9
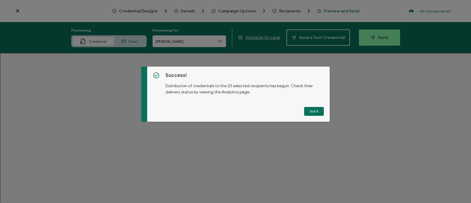
click at [310, 111] on button "Got It" at bounding box center [314, 111] width 20 height 9
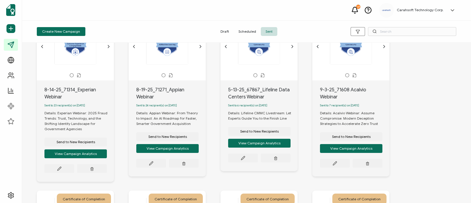
scroll to position [45, 0]
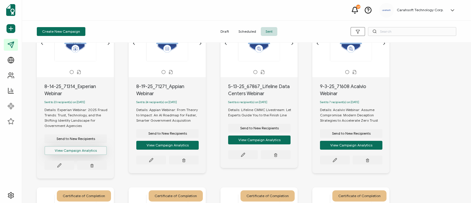
click at [72, 153] on button "View Campaign Analytics" at bounding box center [75, 150] width 62 height 9
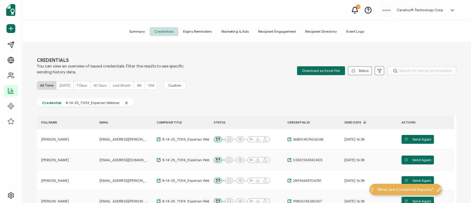
scroll to position [14, 0]
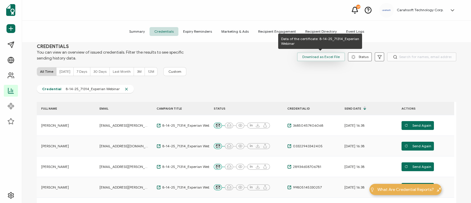
click at [309, 58] on span "Download as Excel File" at bounding box center [320, 56] width 37 height 9
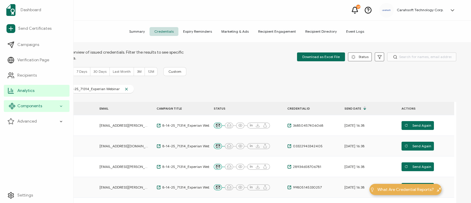
click at [38, 105] on span "Components" at bounding box center [29, 106] width 25 height 6
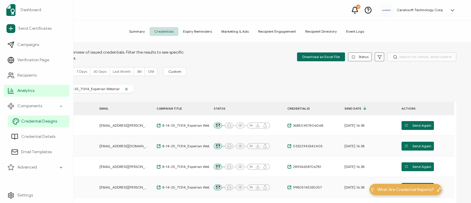
click at [52, 121] on span "Credential Designs" at bounding box center [39, 121] width 36 height 6
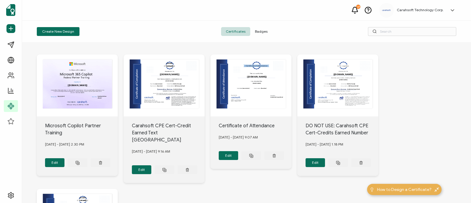
click at [267, 31] on span "Badges" at bounding box center [261, 31] width 22 height 9
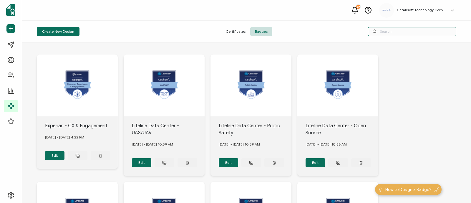
click at [388, 34] on input "text" at bounding box center [412, 31] width 88 height 9
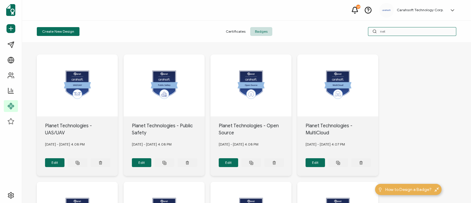
click at [398, 31] on input "net" at bounding box center [412, 31] width 88 height 9
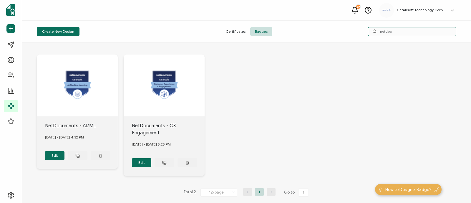
type input "netdoc"
